Goal: Task Accomplishment & Management: Use online tool/utility

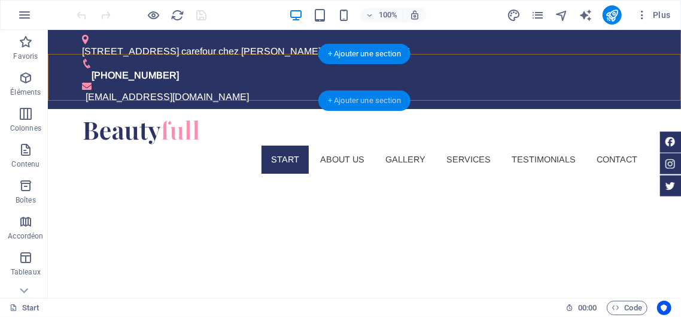
click at [354, 101] on div "+ Ajouter une section" at bounding box center [365, 100] width 92 height 20
click at [147, 118] on div at bounding box center [363, 131] width 565 height 27
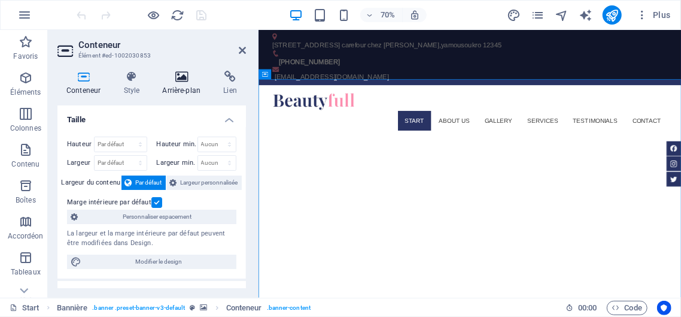
click at [185, 75] on icon at bounding box center [181, 77] width 56 height 12
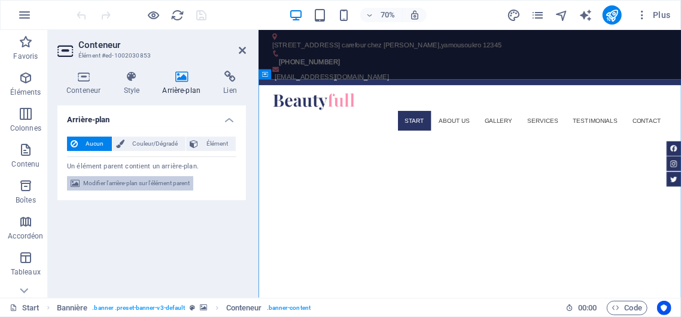
click at [147, 181] on span "Modifier l'arrière-plan sur l'élément parent" at bounding box center [136, 183] width 107 height 14
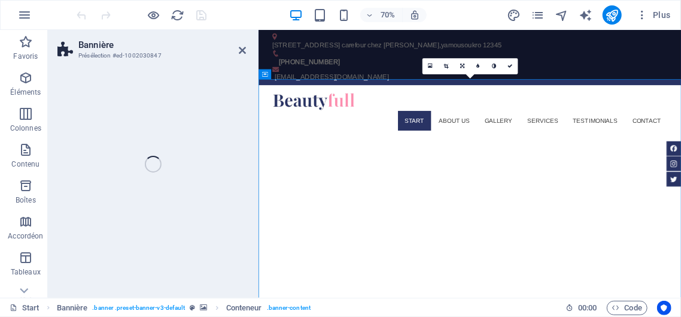
select select "fade"
select select "ms"
select select "s"
select select "ondemand"
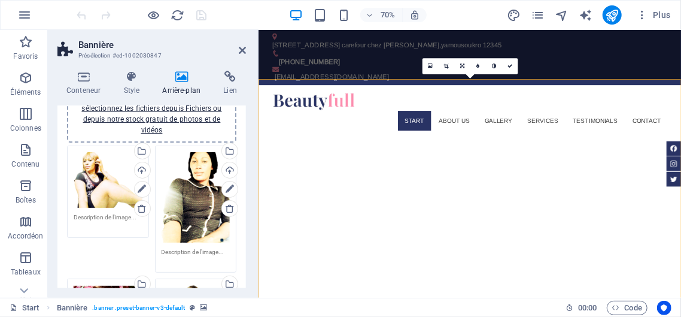
scroll to position [135, 0]
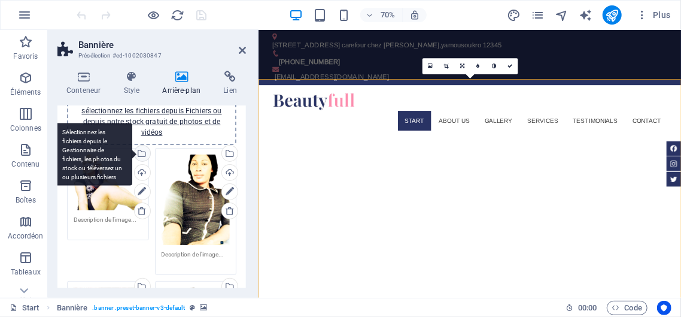
click at [141, 153] on div "Sélectionnez les fichiers depuis le Gestionnaire de fichiers, les photos du sto…" at bounding box center [141, 154] width 18 height 18
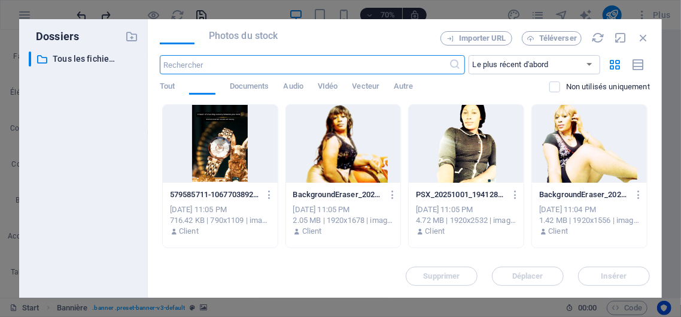
click at [140, 170] on div "Dossiers ​ Tous les fichiers Tous les fichiers" at bounding box center [83, 158] width 129 height 278
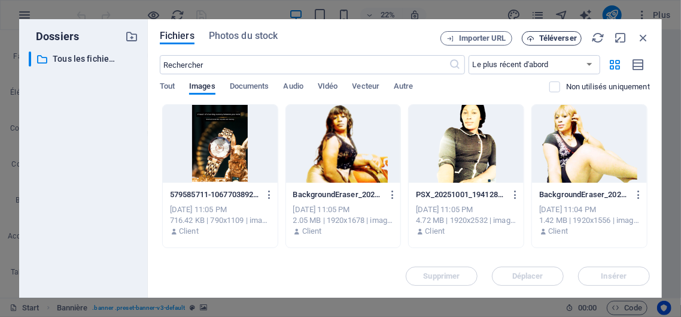
click at [557, 38] on span "Téléverser" at bounding box center [558, 38] width 38 height 7
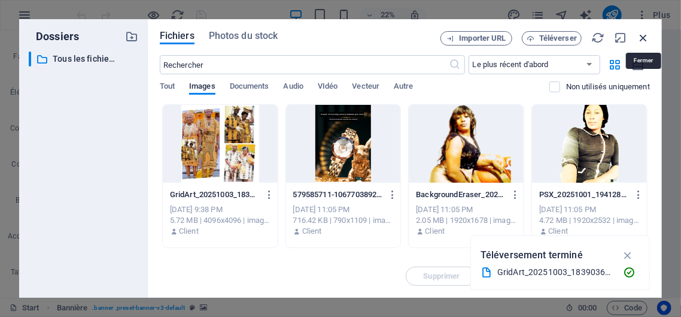
click at [642, 40] on icon "button" at bounding box center [643, 37] width 13 height 13
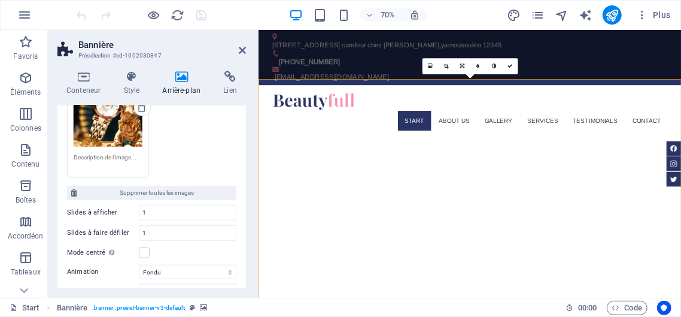
scroll to position [475, 0]
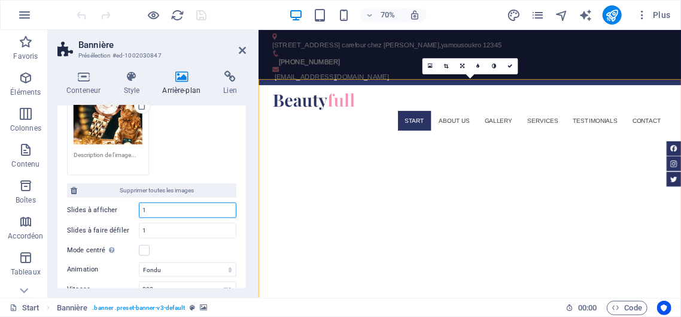
click at [155, 209] on input "1" at bounding box center [188, 210] width 96 height 14
type input "2"
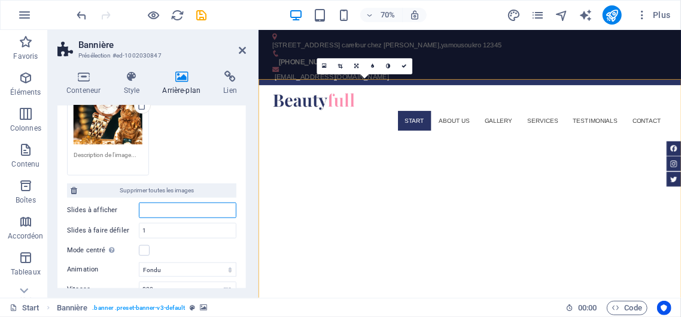
type input "1"
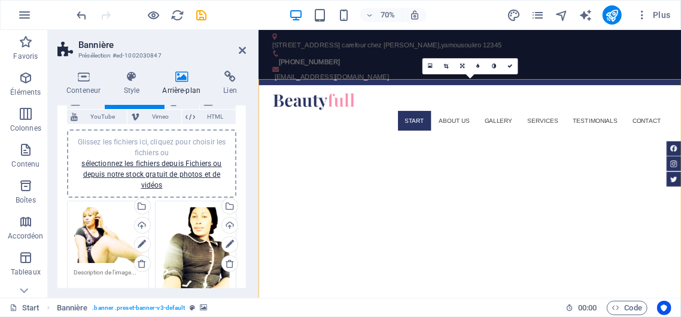
scroll to position [78, 0]
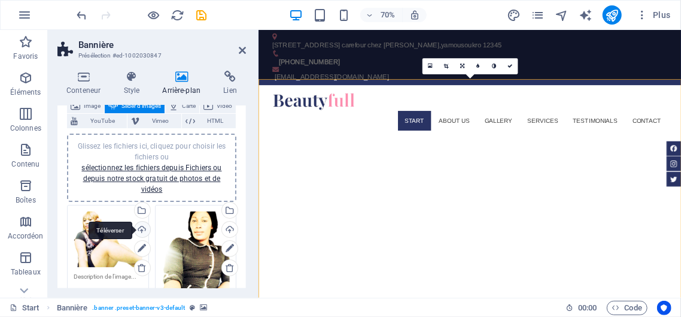
click at [139, 224] on div "Téléverser" at bounding box center [141, 231] width 18 height 18
